Goal: Check status: Check status

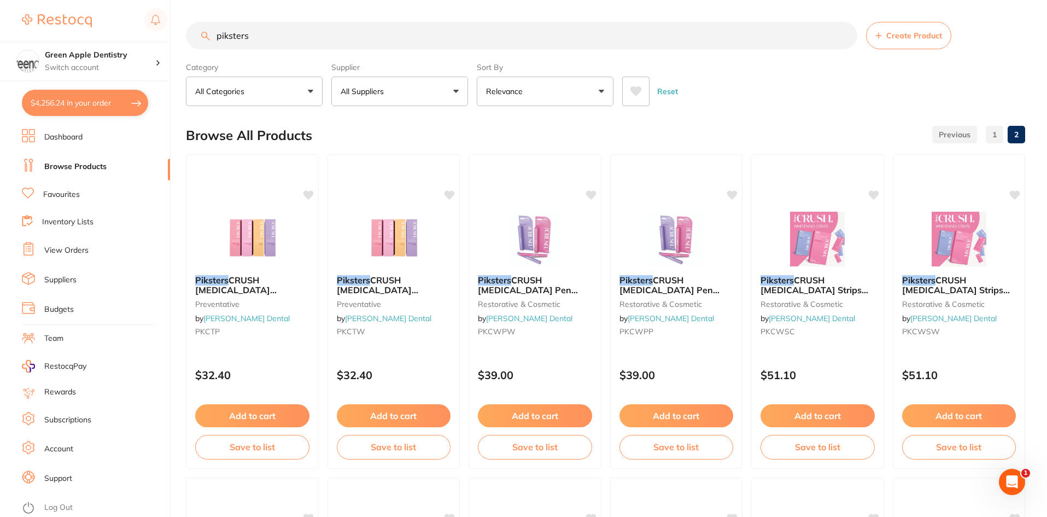
click at [72, 99] on button "$4,256.24 in your order" at bounding box center [85, 103] width 126 height 26
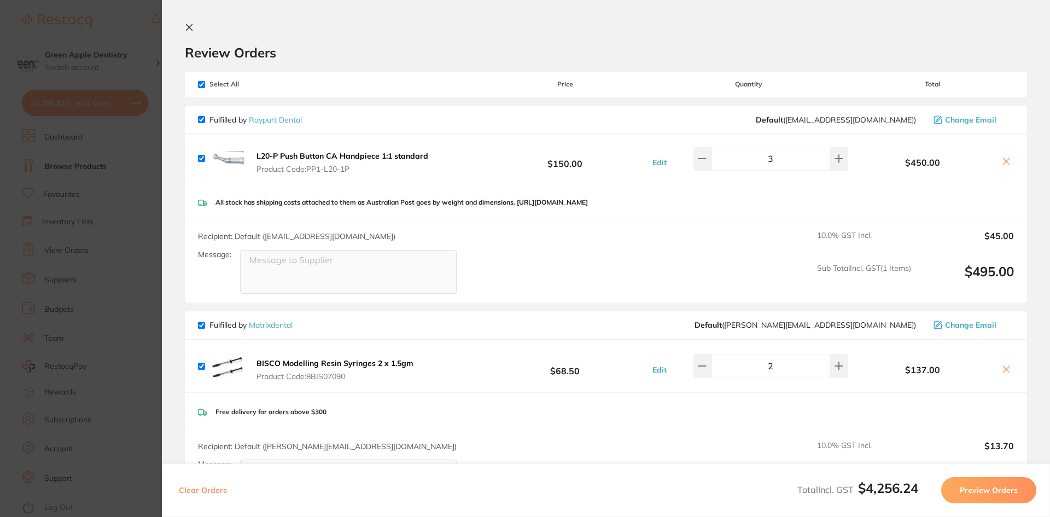
click at [194, 26] on button at bounding box center [191, 28] width 13 height 10
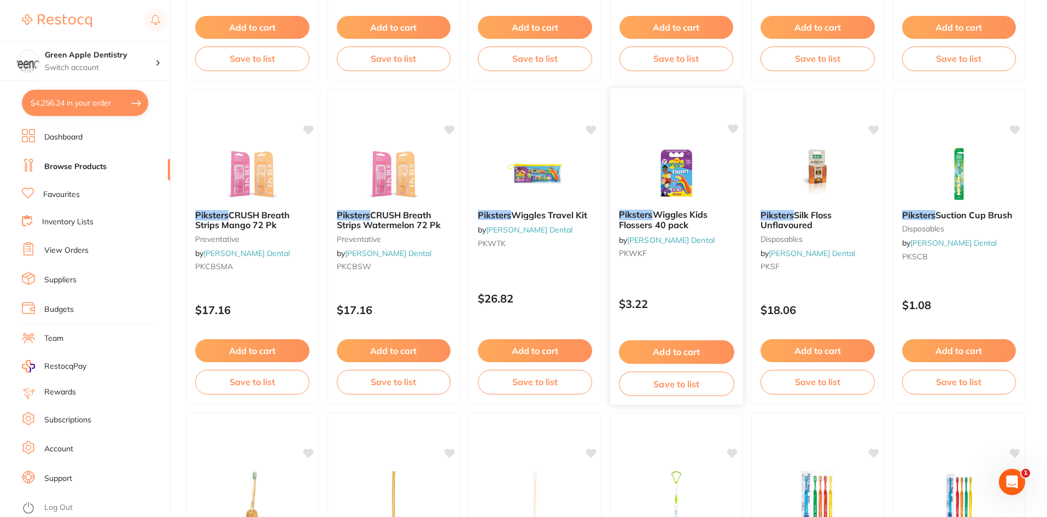
scroll to position [386, 0]
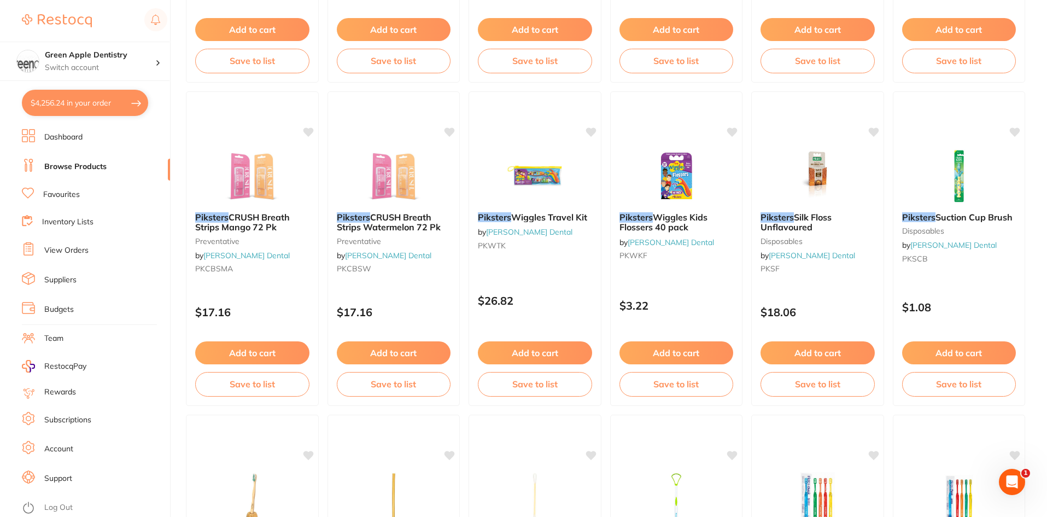
click at [79, 138] on link "Dashboard" at bounding box center [63, 137] width 38 height 11
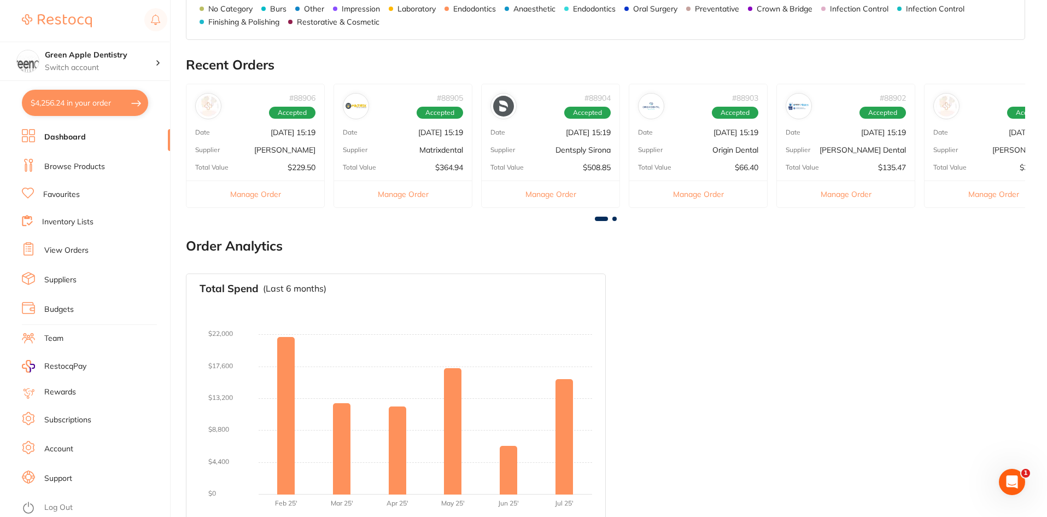
scroll to position [308, 0]
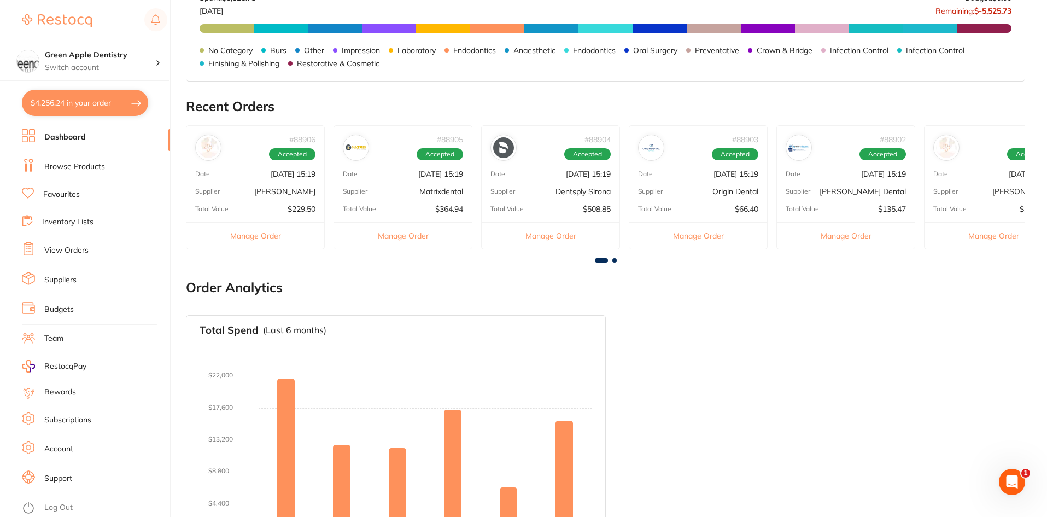
click at [48, 215] on li "Inventory Lists" at bounding box center [96, 222] width 148 height 15
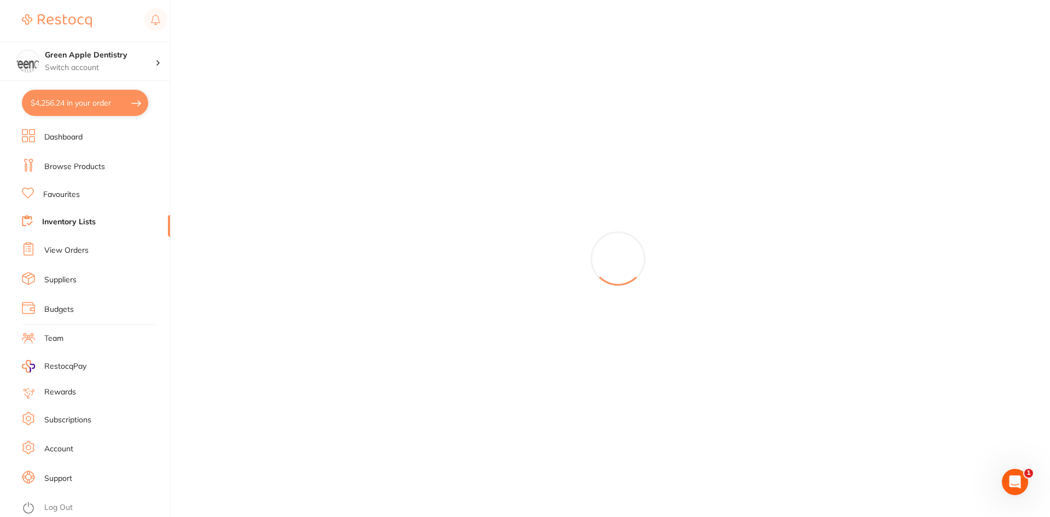
click at [69, 249] on link "View Orders" at bounding box center [66, 250] width 44 height 11
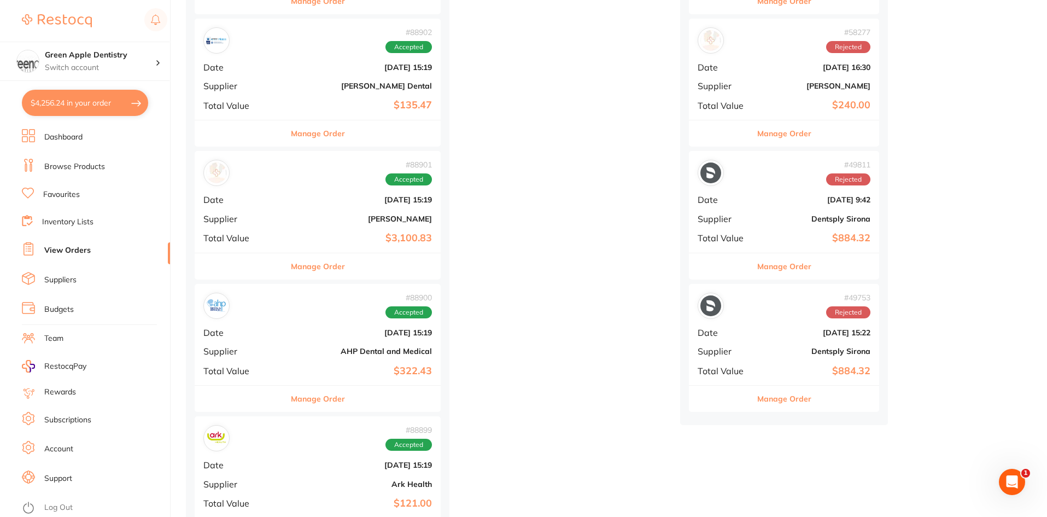
scroll to position [766, 0]
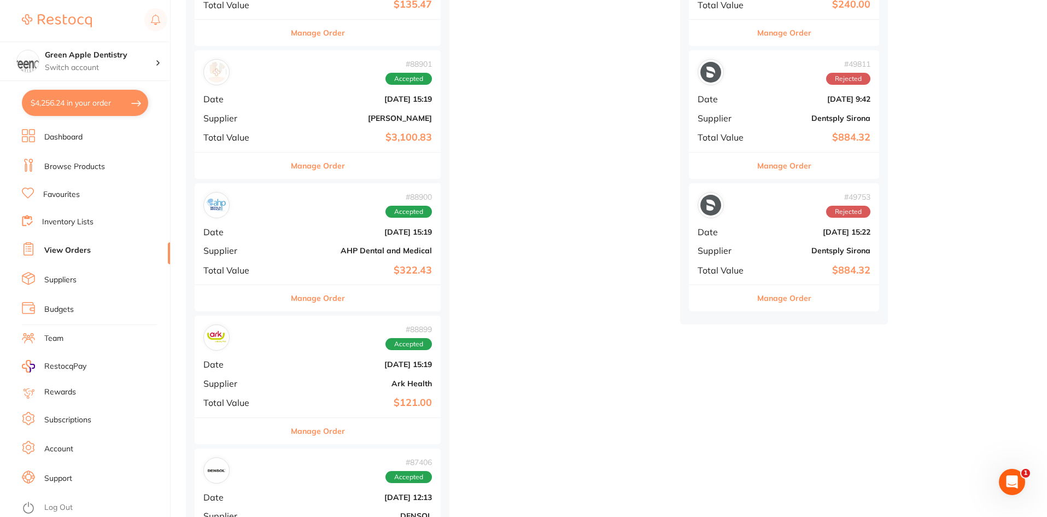
click at [325, 138] on b "$3,100.83" at bounding box center [358, 137] width 147 height 11
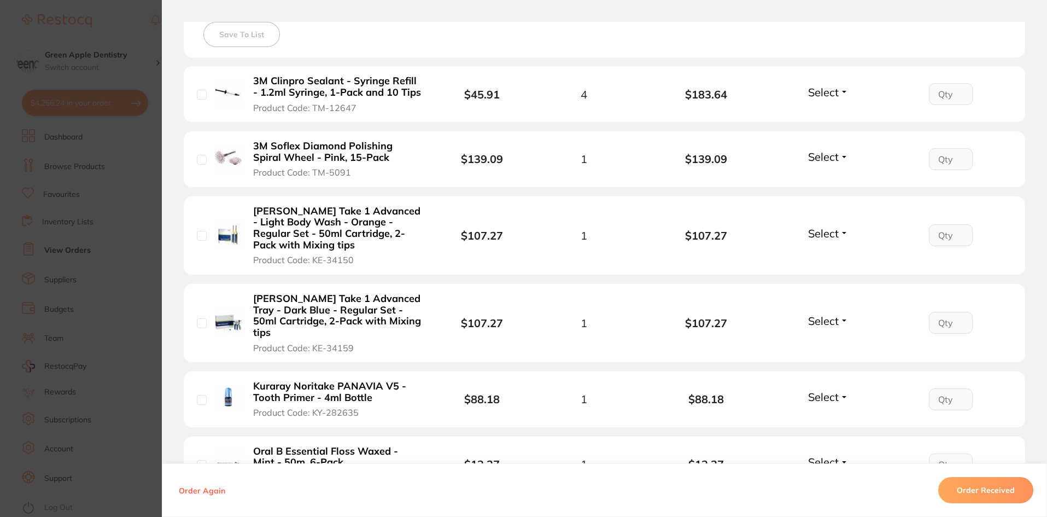
scroll to position [328, 0]
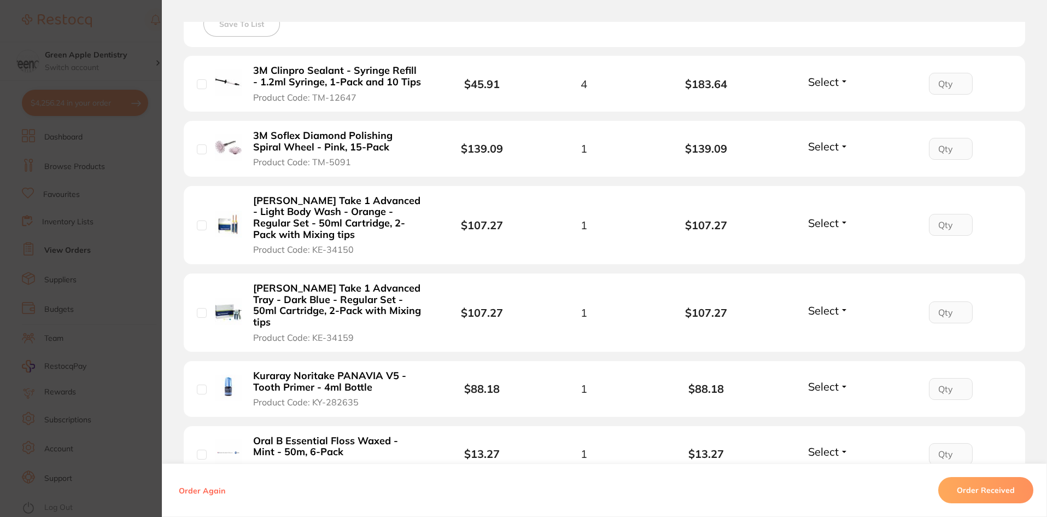
click at [360, 136] on b "3M Soflex Diamond Polishing Spiral Wheel - Pink, 15-Pack" at bounding box center [337, 141] width 169 height 22
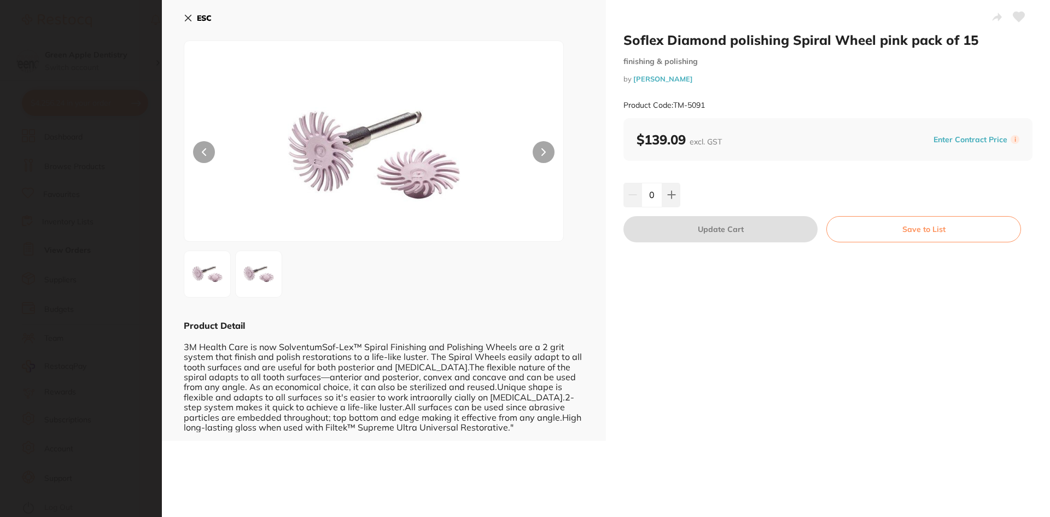
scroll to position [0, 0]
click at [204, 16] on b "ESC" at bounding box center [204, 18] width 15 height 10
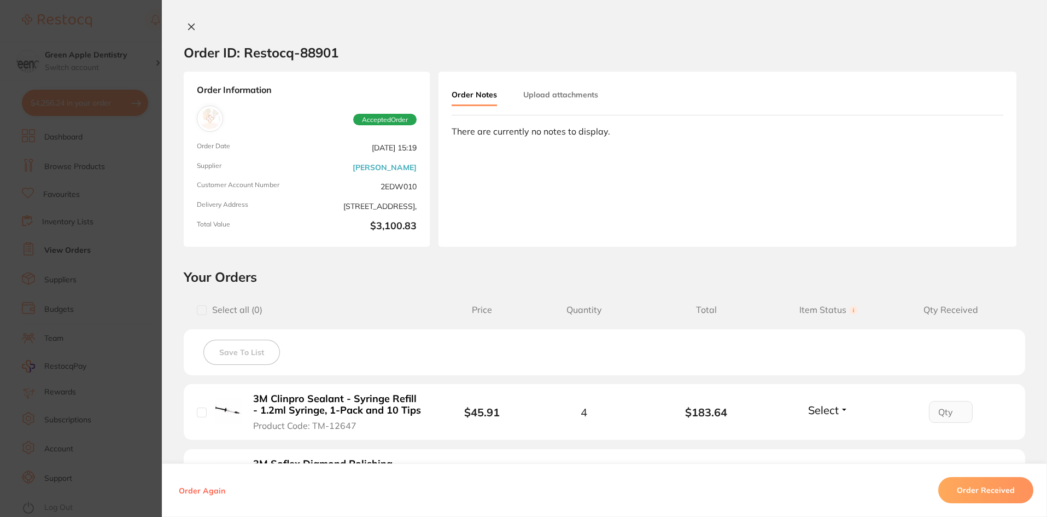
click at [193, 24] on icon at bounding box center [191, 26] width 9 height 9
